Goal: Register for event/course

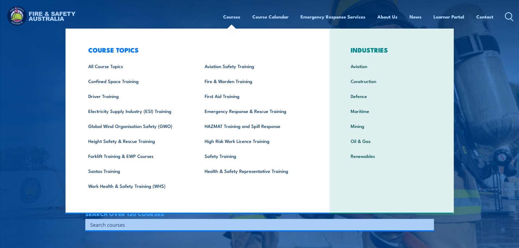
click at [199, 229] on div "Search" at bounding box center [259, 224] width 349 height 11
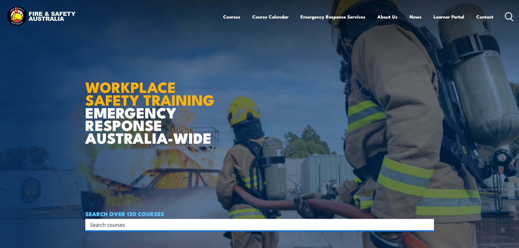
click at [199, 228] on input "Search input" at bounding box center [256, 225] width 332 height 8
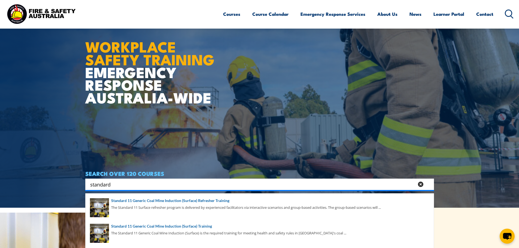
scroll to position [82, 0]
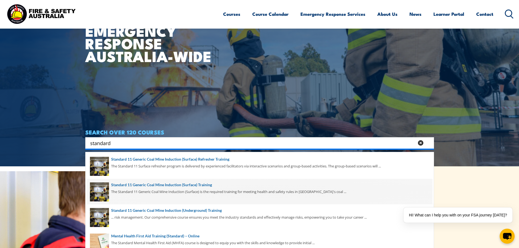
type input "standard"
click at [185, 189] on span at bounding box center [259, 192] width 345 height 26
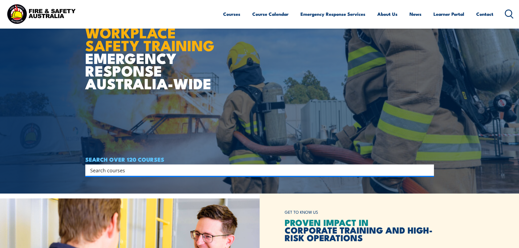
click at [213, 173] on input "Search input" at bounding box center [256, 170] width 332 height 8
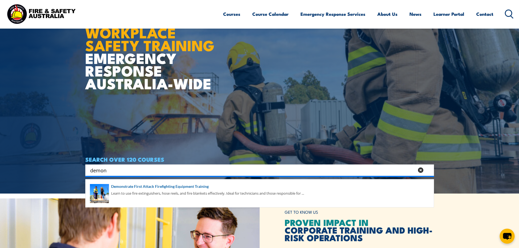
type input "demon"
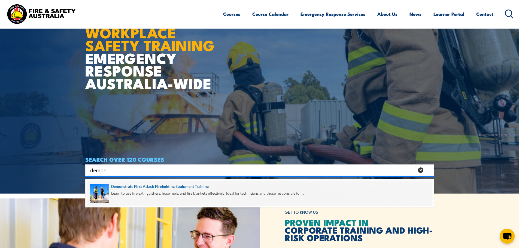
click at [209, 191] on span at bounding box center [259, 194] width 345 height 26
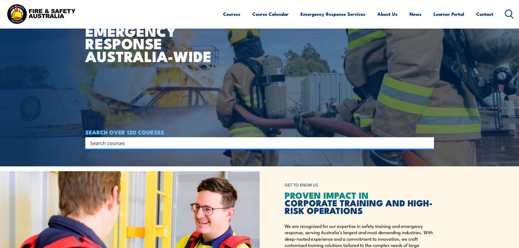
click at [228, 142] on input "Search input" at bounding box center [256, 143] width 332 height 8
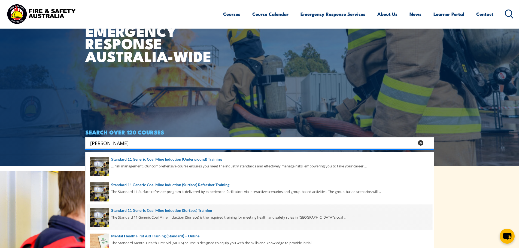
type input "stan"
click at [189, 219] on span at bounding box center [259, 218] width 345 height 26
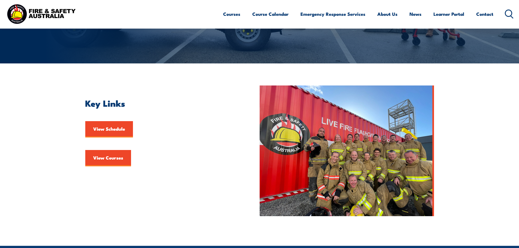
scroll to position [109, 0]
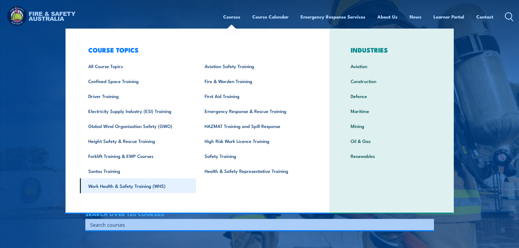
click at [130, 184] on link "Work Health & Safety Training (WHS)" at bounding box center [138, 185] width 116 height 15
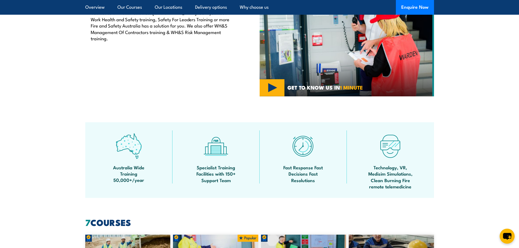
scroll to position [409, 0]
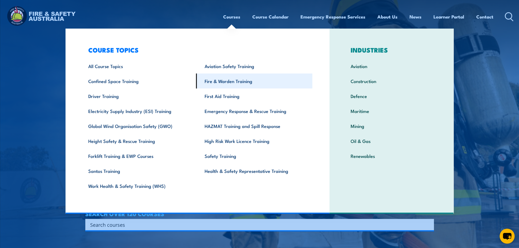
click at [218, 80] on link "Fire & Warden Training" at bounding box center [254, 81] width 116 height 15
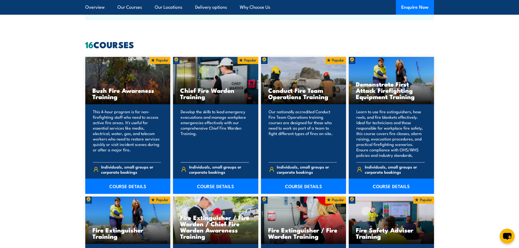
scroll to position [409, 0]
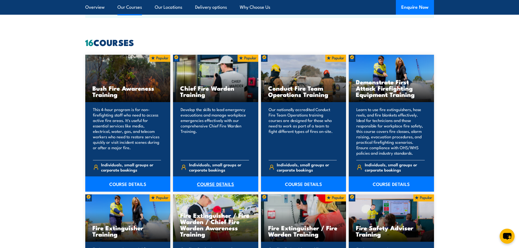
click at [212, 180] on link "COURSE DETAILS" at bounding box center [215, 183] width 85 height 15
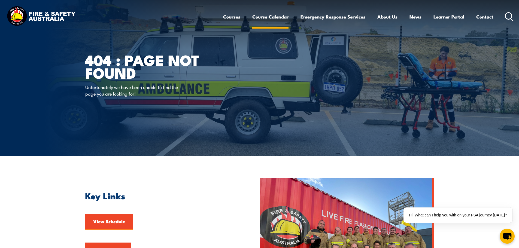
click at [282, 23] on link "Course Calendar" at bounding box center [270, 17] width 36 height 14
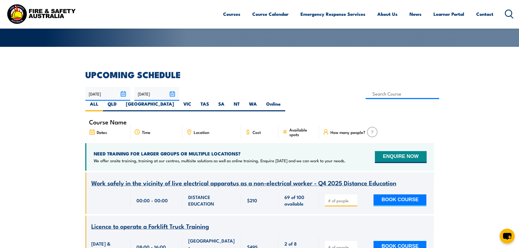
scroll to position [109, 0]
